Goal: Use online tool/utility

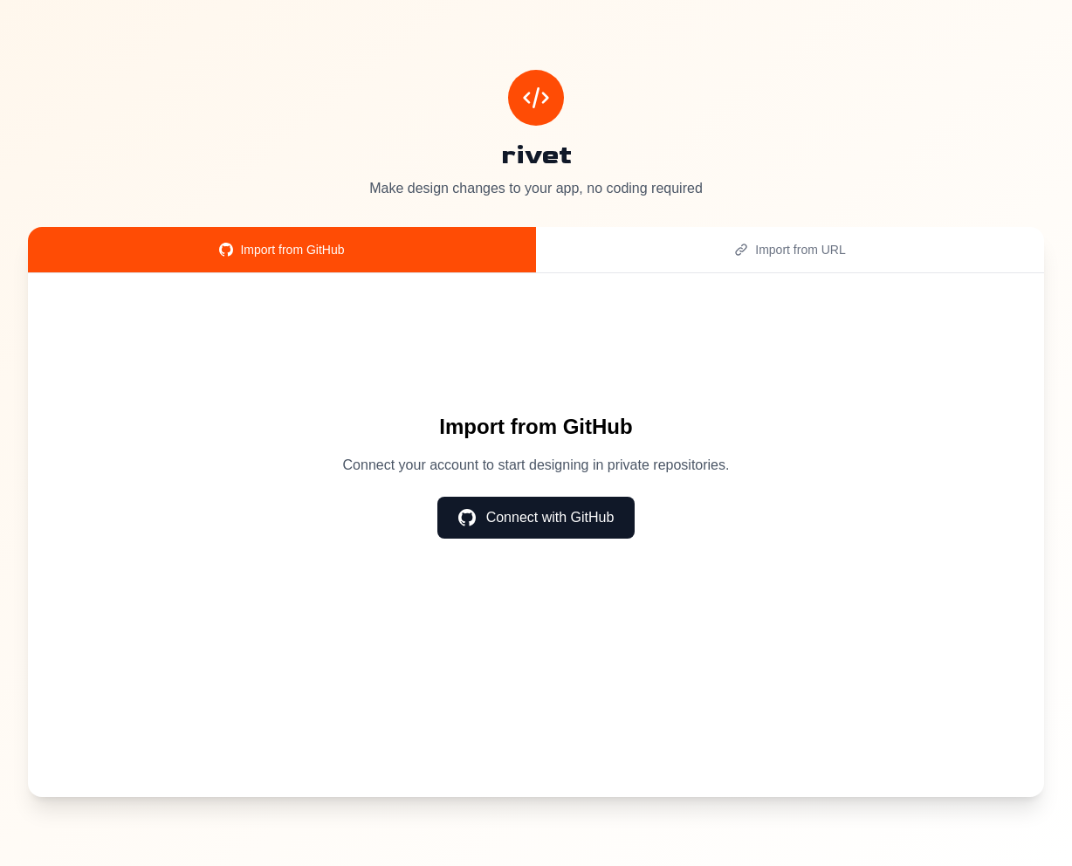
click at [520, 510] on button "Connect with GitHub" at bounding box center [536, 518] width 198 height 42
click at [803, 255] on div "Import from URL" at bounding box center [790, 249] width 466 height 17
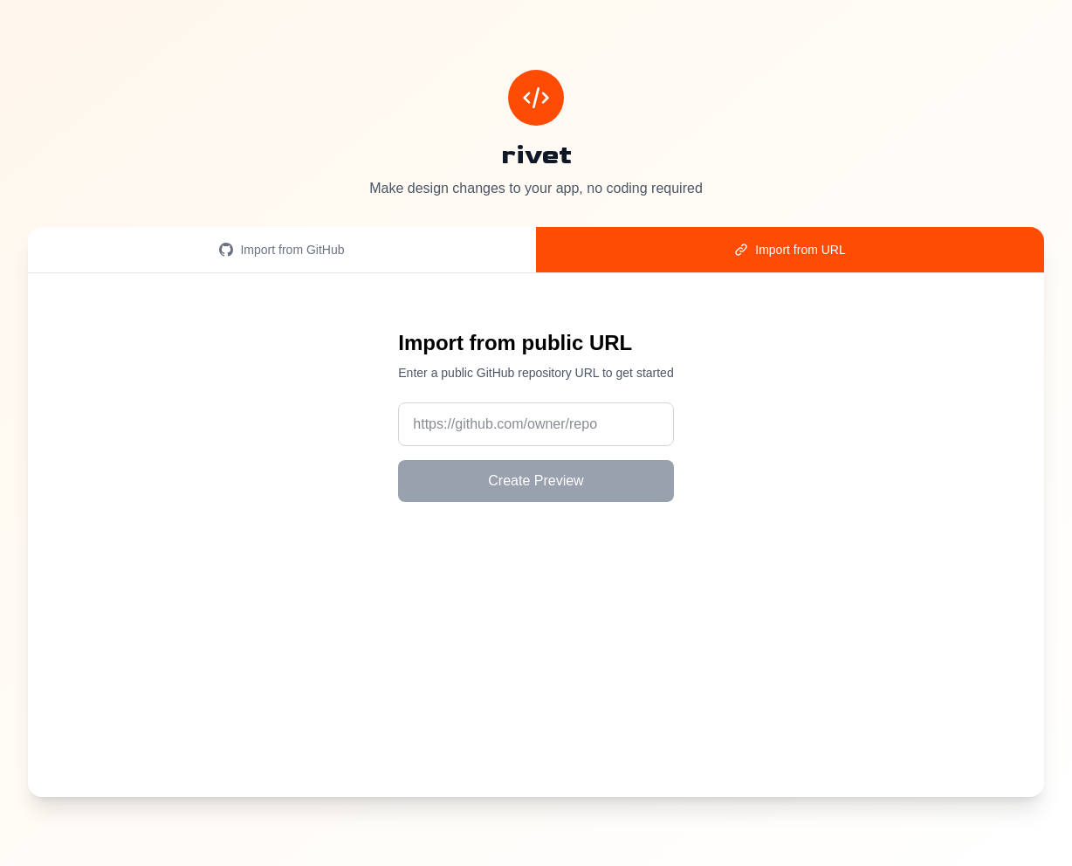
click at [387, 241] on div "Import from GitHub" at bounding box center [282, 249] width 466 height 17
